Goal: Task Accomplishment & Management: Use online tool/utility

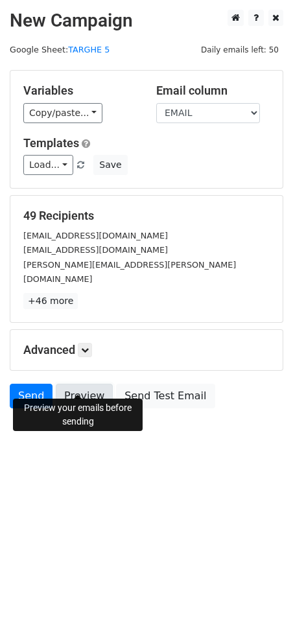
click at [91, 385] on link "Preview" at bounding box center [84, 396] width 57 height 25
click at [79, 384] on link "Preview" at bounding box center [84, 396] width 57 height 25
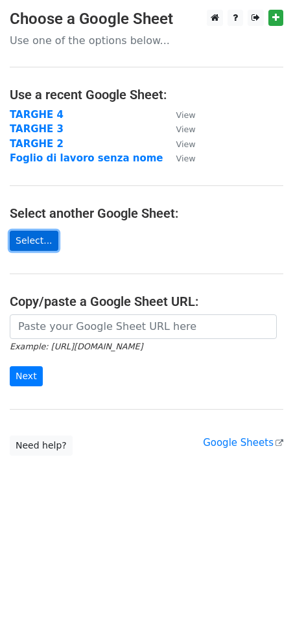
click at [42, 249] on link "Select..." at bounding box center [34, 241] width 49 height 20
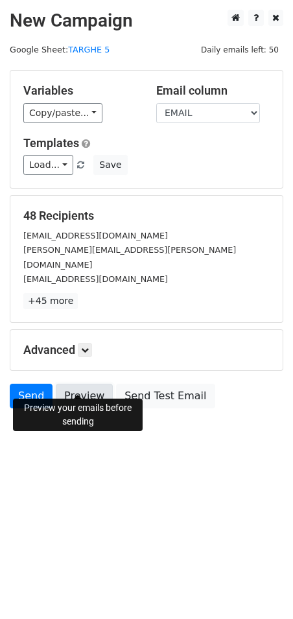
click at [92, 384] on link "Preview" at bounding box center [84, 396] width 57 height 25
click at [85, 384] on link "Preview" at bounding box center [84, 396] width 57 height 25
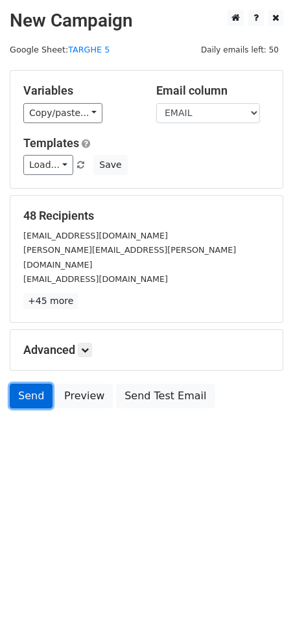
click at [29, 384] on link "Send" at bounding box center [31, 396] width 43 height 25
